Goal: Find specific page/section: Find specific page/section

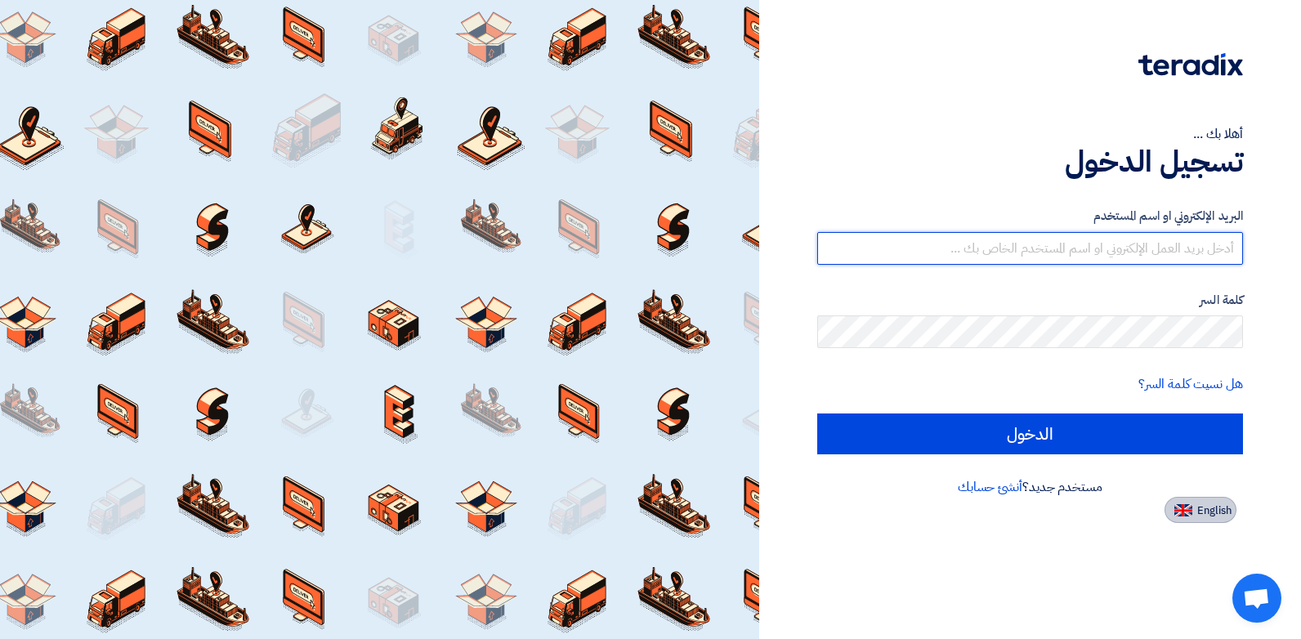
type input "[EMAIL_ADDRESS][DOMAIN_NAME]"
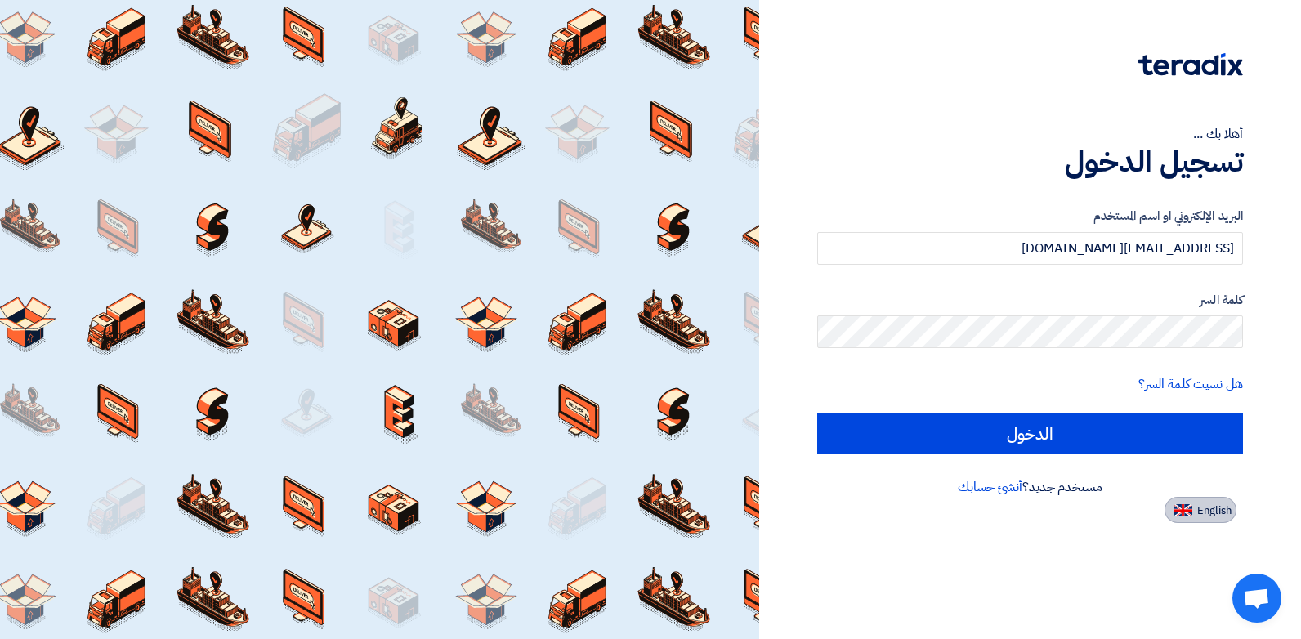
click at [1199, 506] on span "English" at bounding box center [1214, 510] width 34 height 11
type input "Sign in"
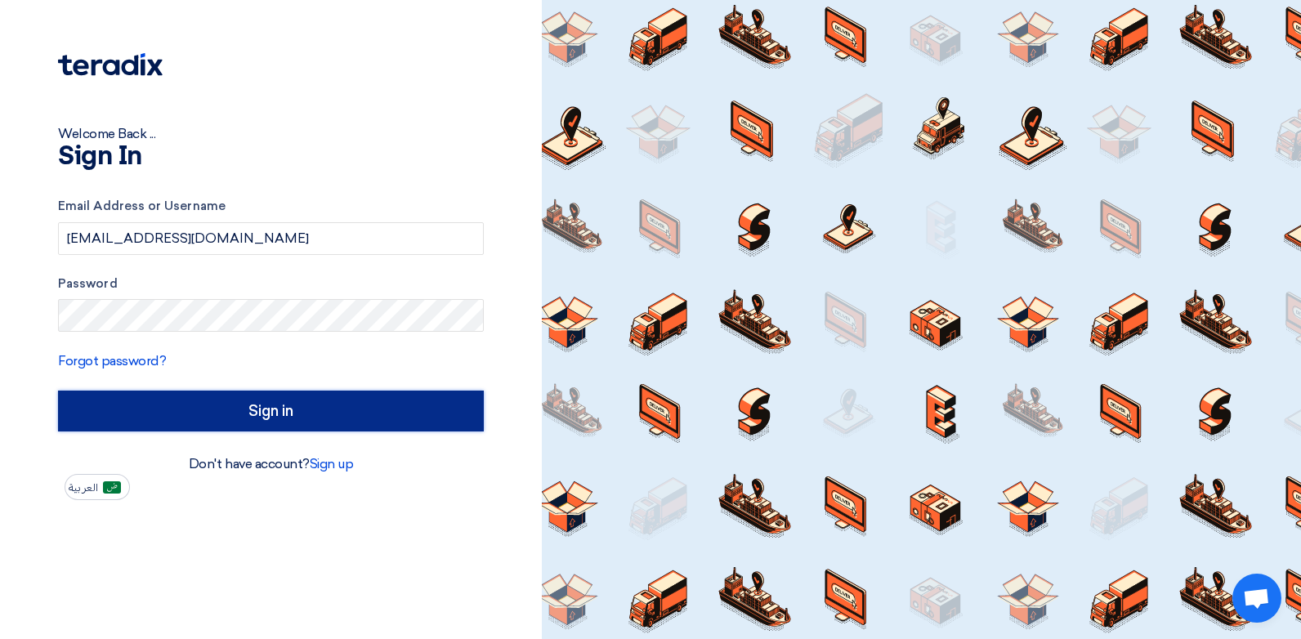
click at [271, 409] on input "Sign in" at bounding box center [271, 411] width 426 height 41
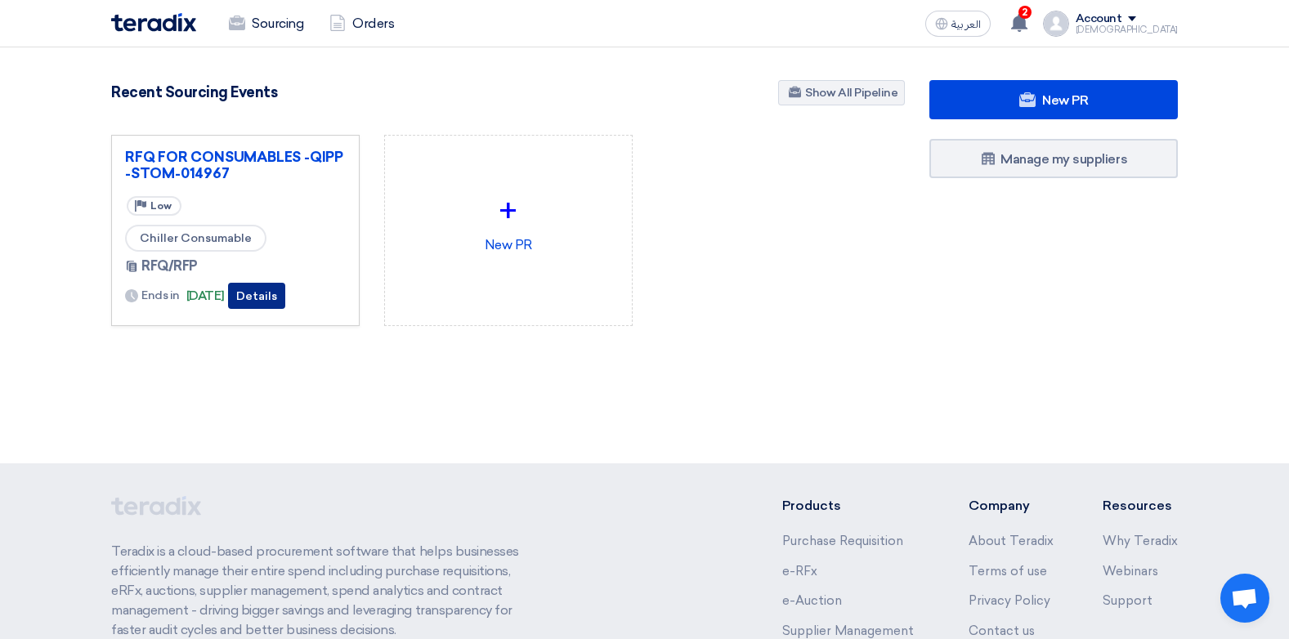
click at [285, 297] on button "Details" at bounding box center [256, 296] width 57 height 26
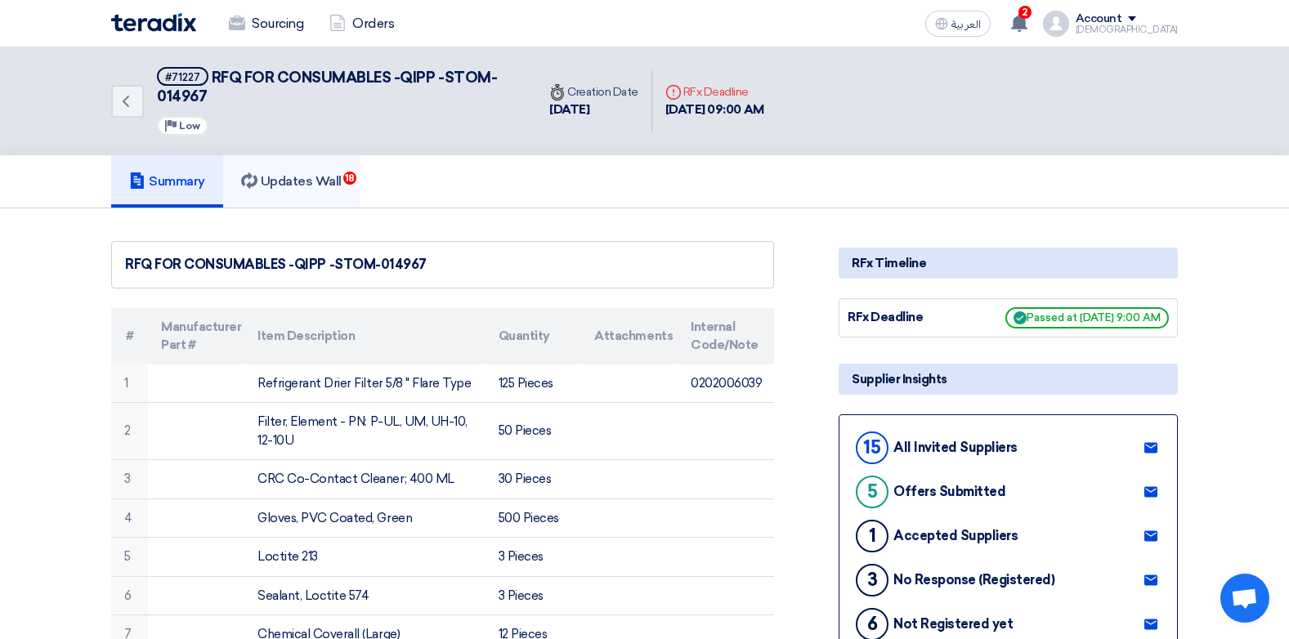
click at [332, 189] on h5 "Updates Wall 18" at bounding box center [291, 181] width 101 height 16
